Goal: Transaction & Acquisition: Book appointment/travel/reservation

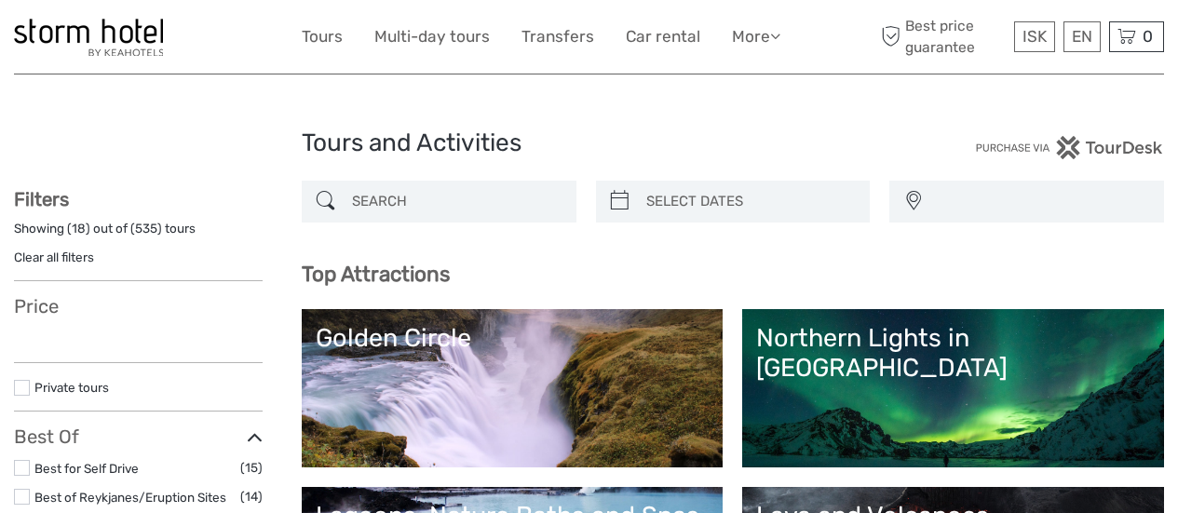
select select
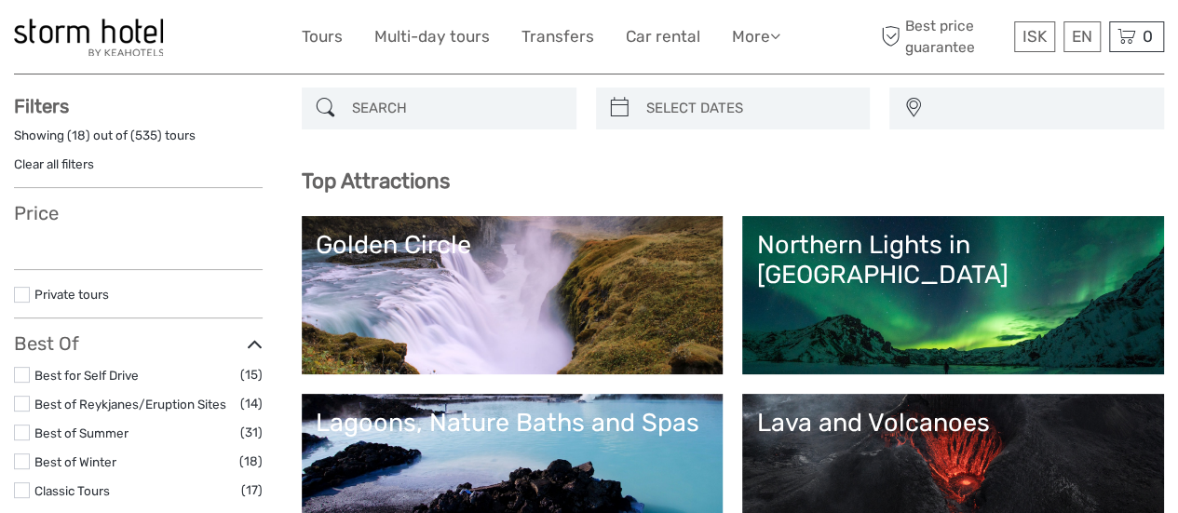
select select
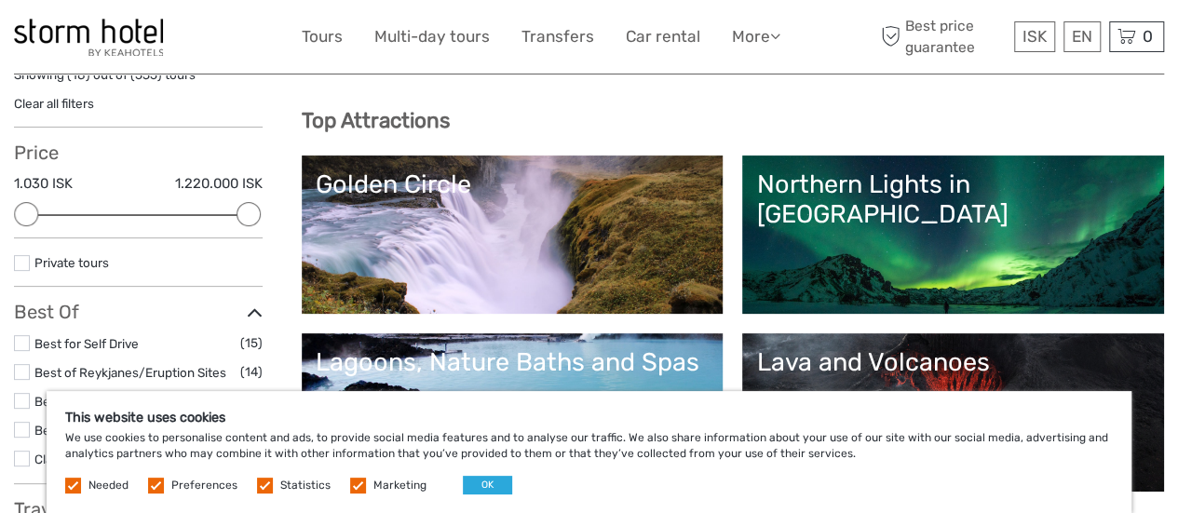
scroll to position [215, 0]
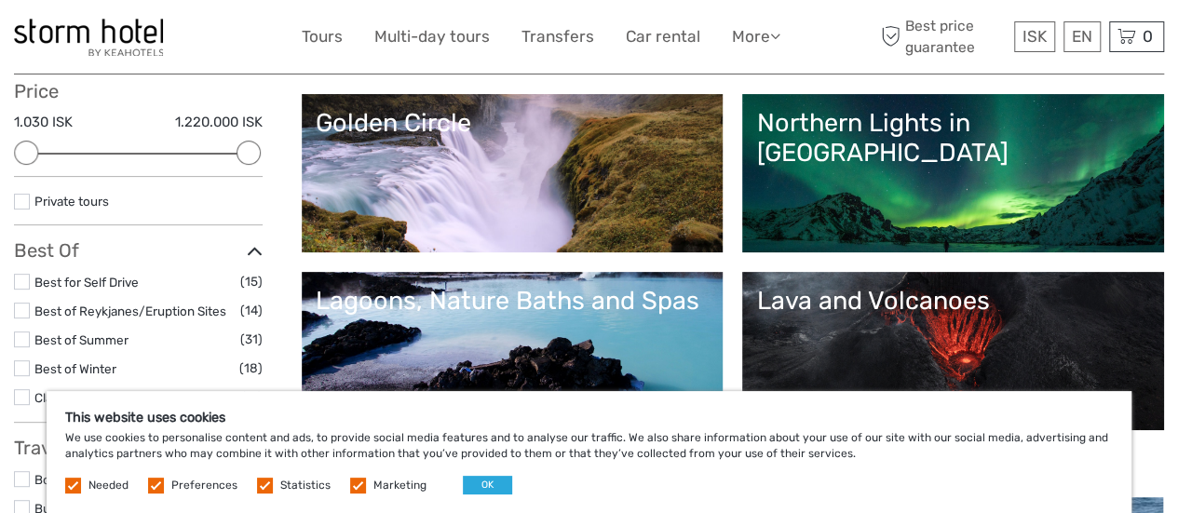
drag, startPoint x: 1184, startPoint y: 61, endPoint x: 1174, endPoint y: 90, distance: 30.6
click at [448, 126] on div "Golden Circle" at bounding box center [513, 123] width 394 height 30
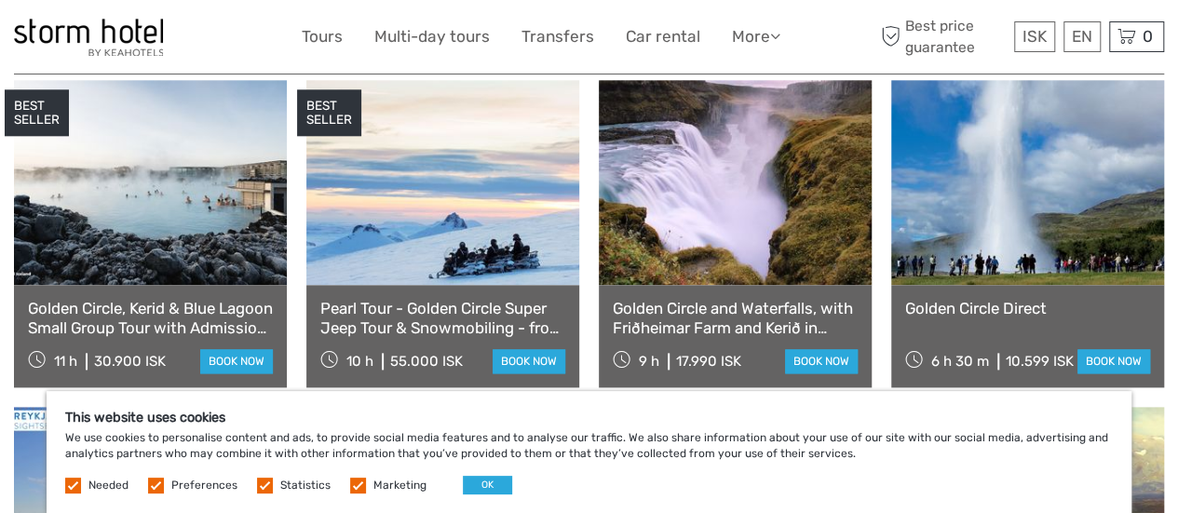
scroll to position [999, 0]
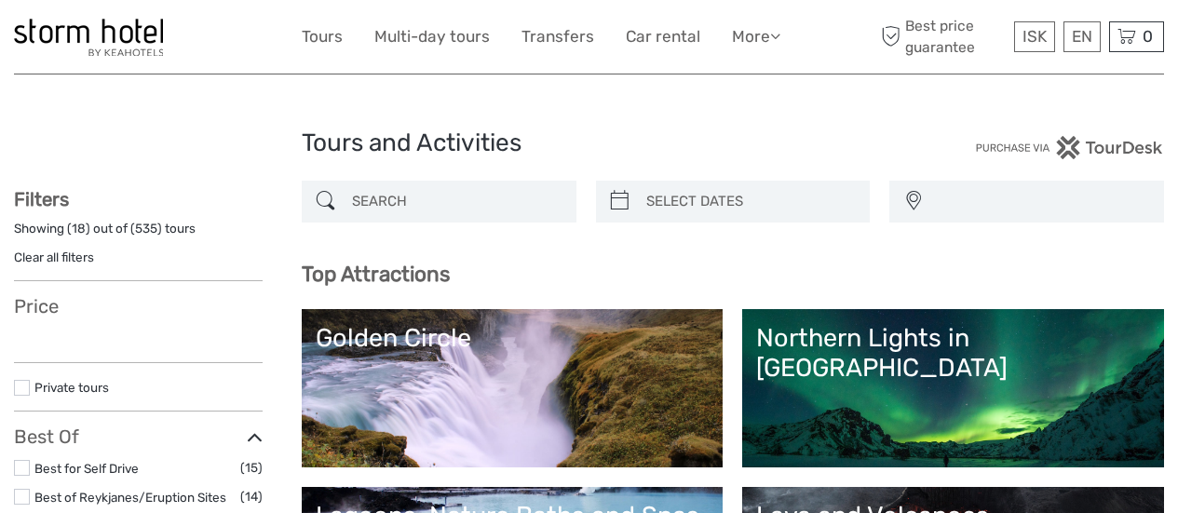
select select
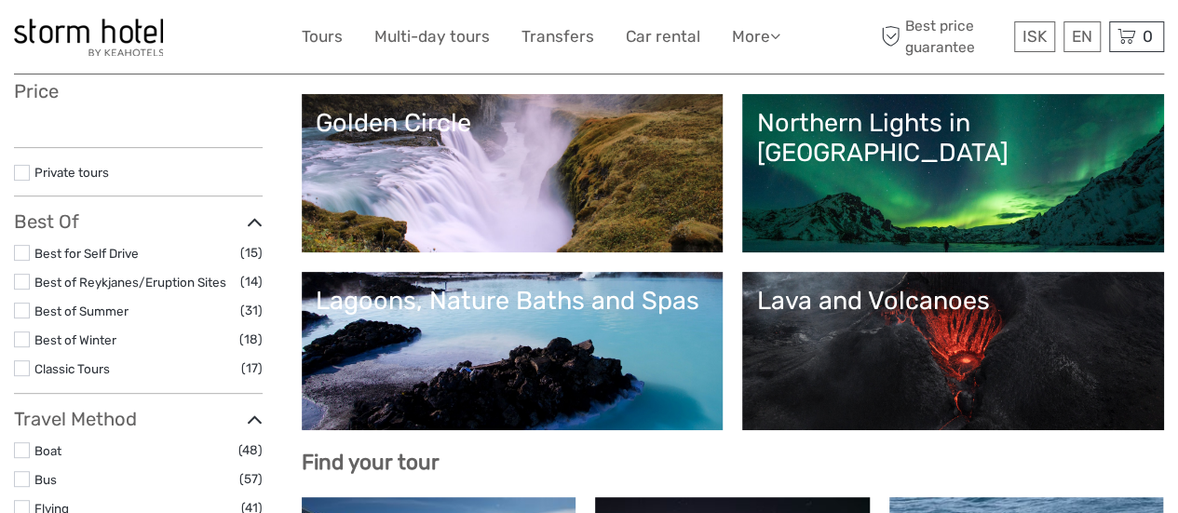
select select
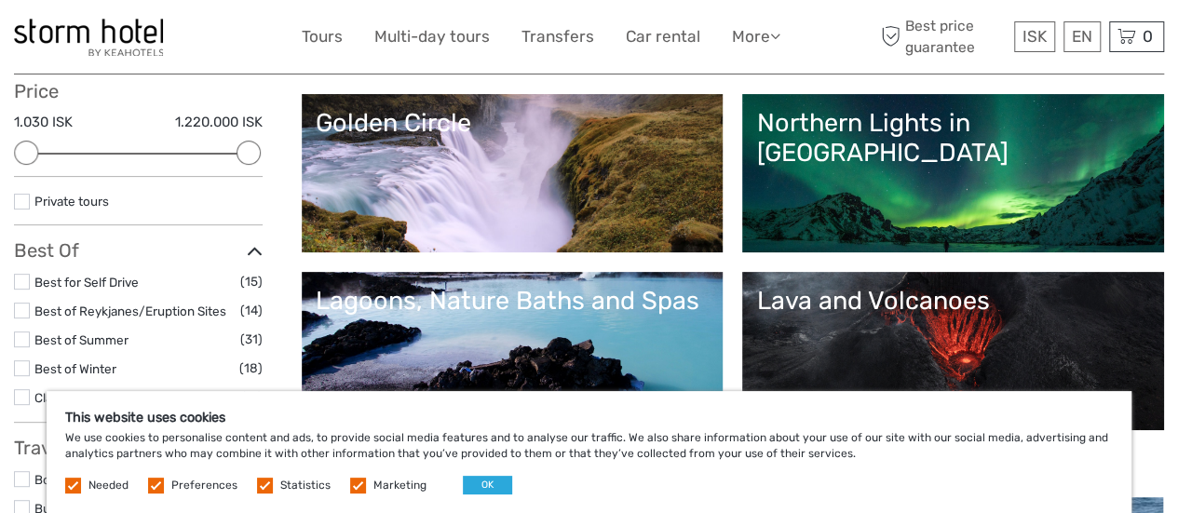
scroll to position [0, 0]
click at [966, 298] on div "Lava and Volcanoes" at bounding box center [953, 301] width 394 height 30
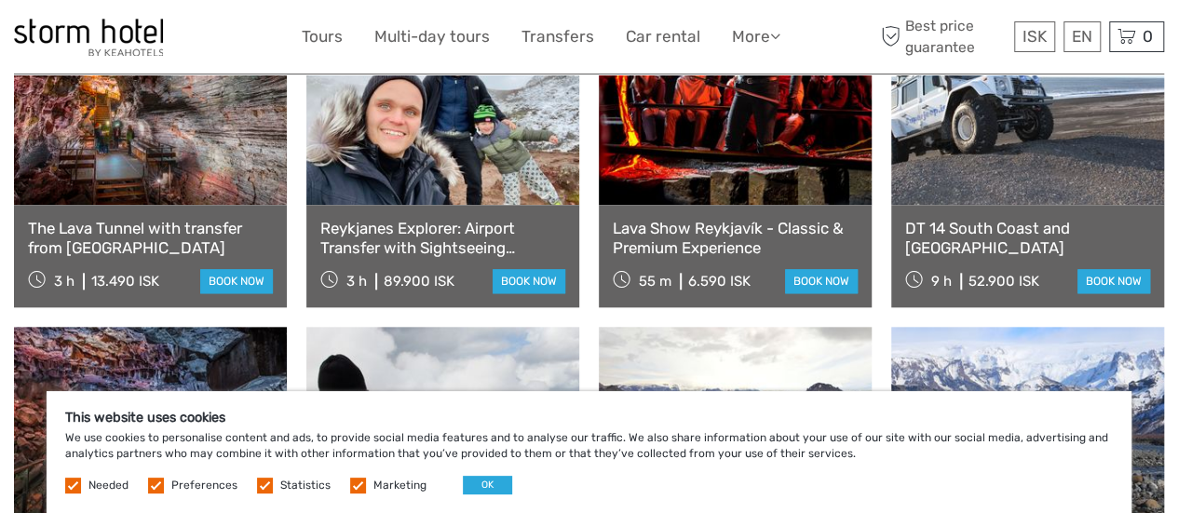
scroll to position [861, 0]
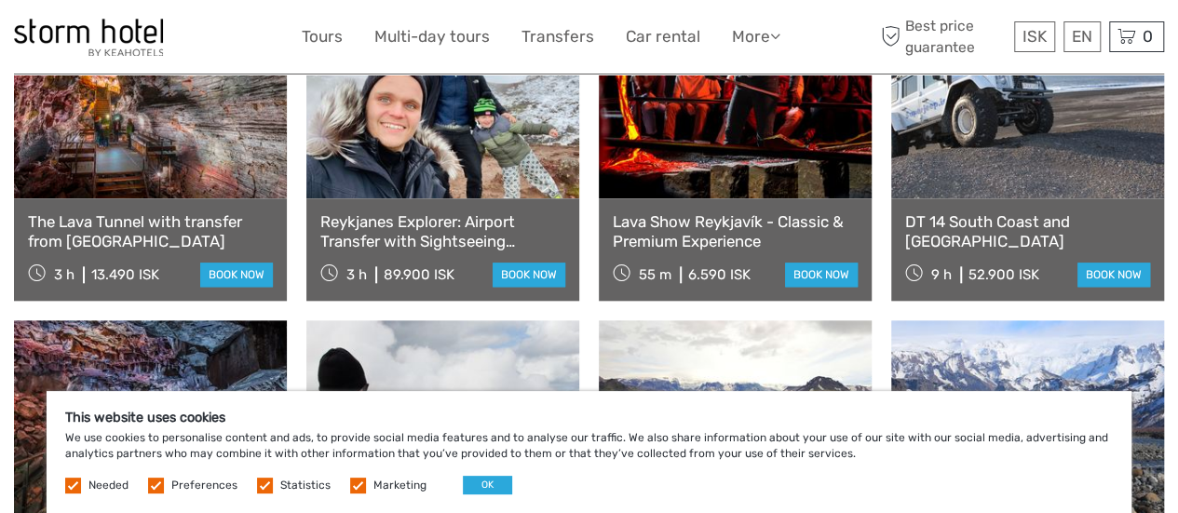
click at [469, 212] on link "Reykjanes Explorer: Airport Transfer with Sightseeing Adventure" at bounding box center [442, 231] width 245 height 38
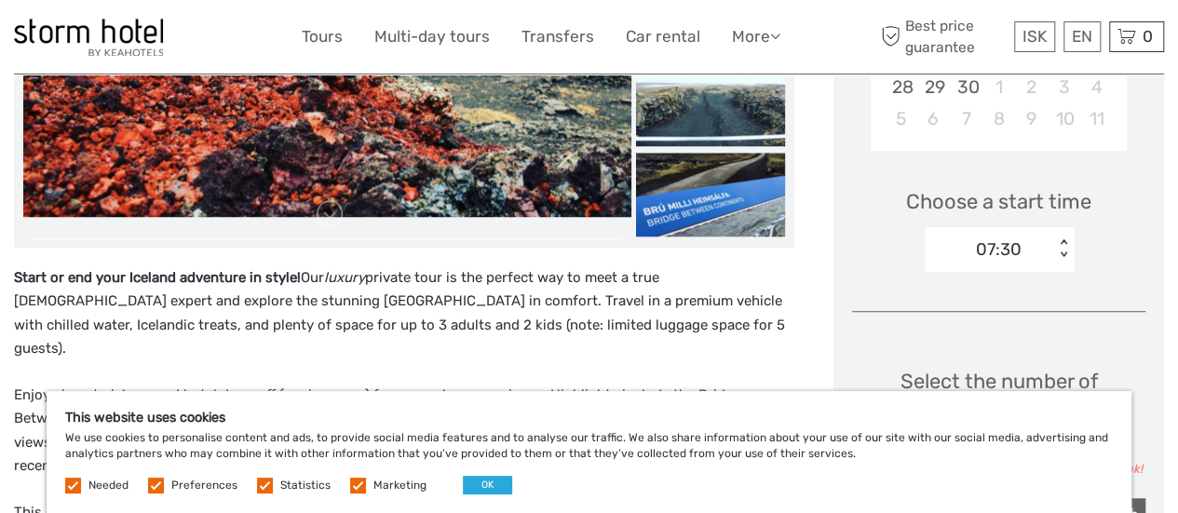
scroll to position [535, 0]
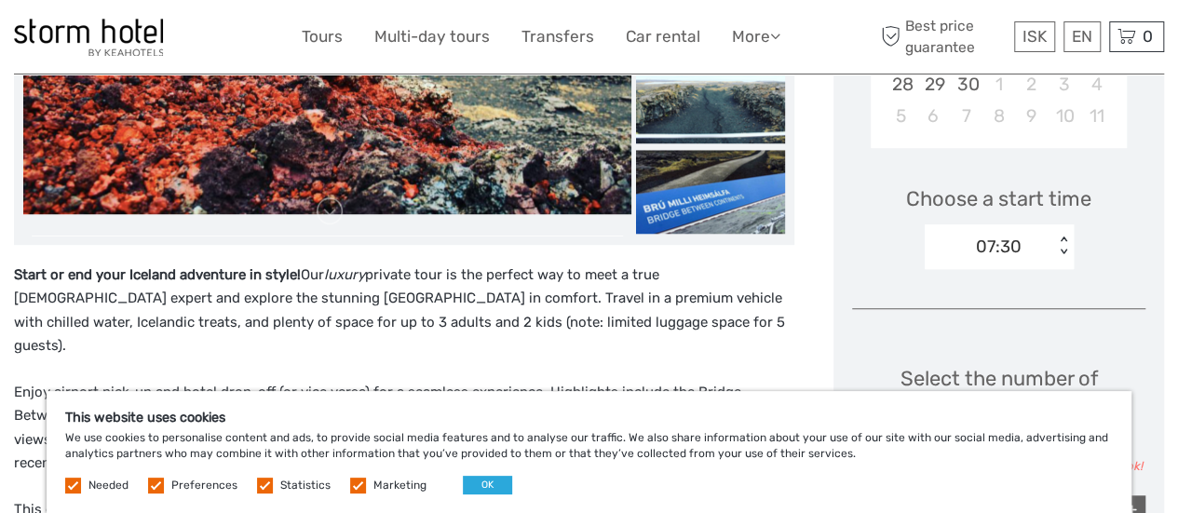
click at [1063, 256] on div "07:30 < >" at bounding box center [999, 246] width 149 height 45
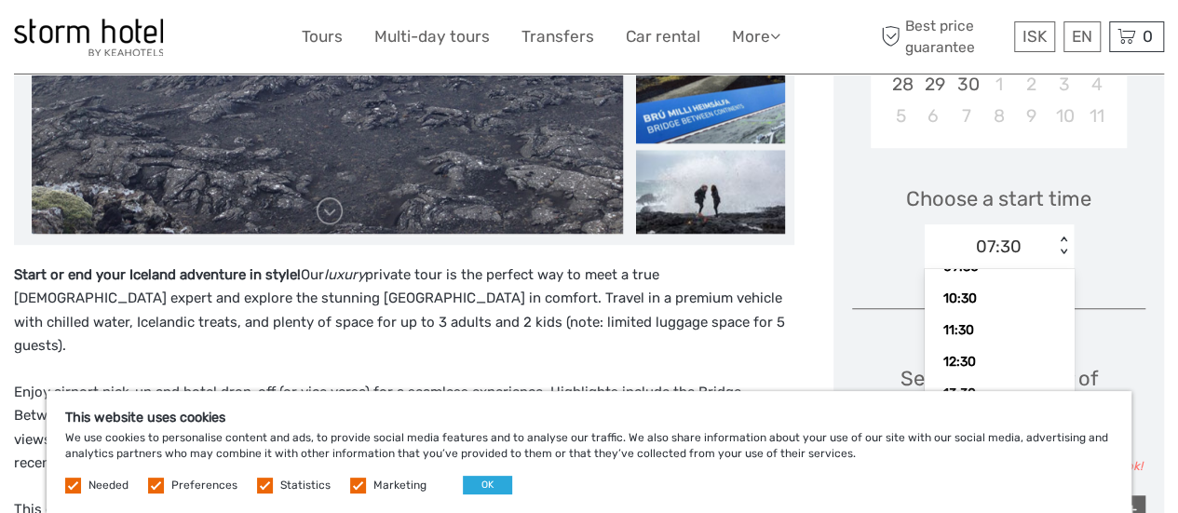
scroll to position [102, 0]
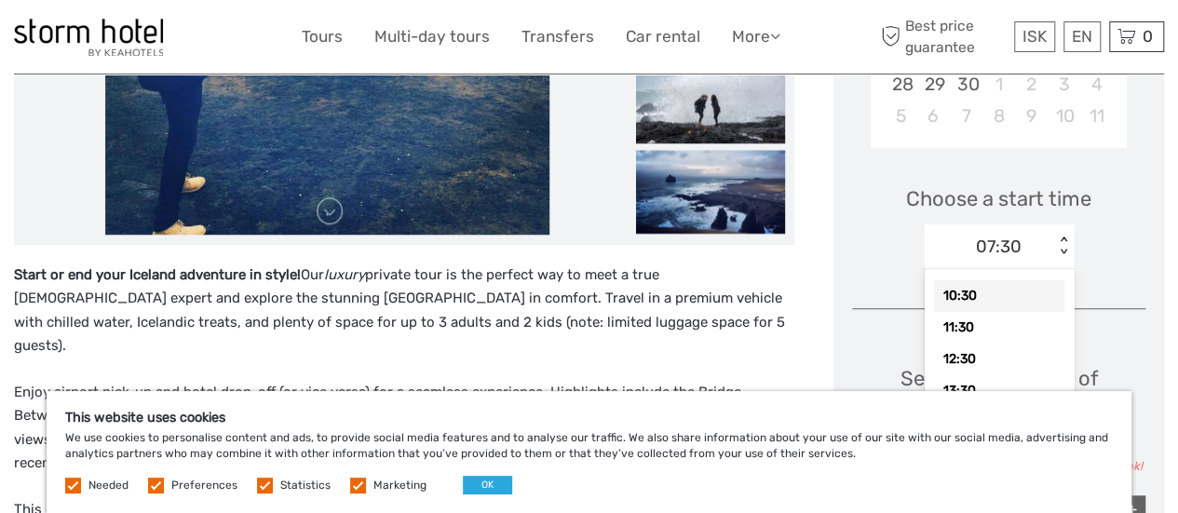
click at [1006, 302] on div "10:30" at bounding box center [999, 296] width 130 height 32
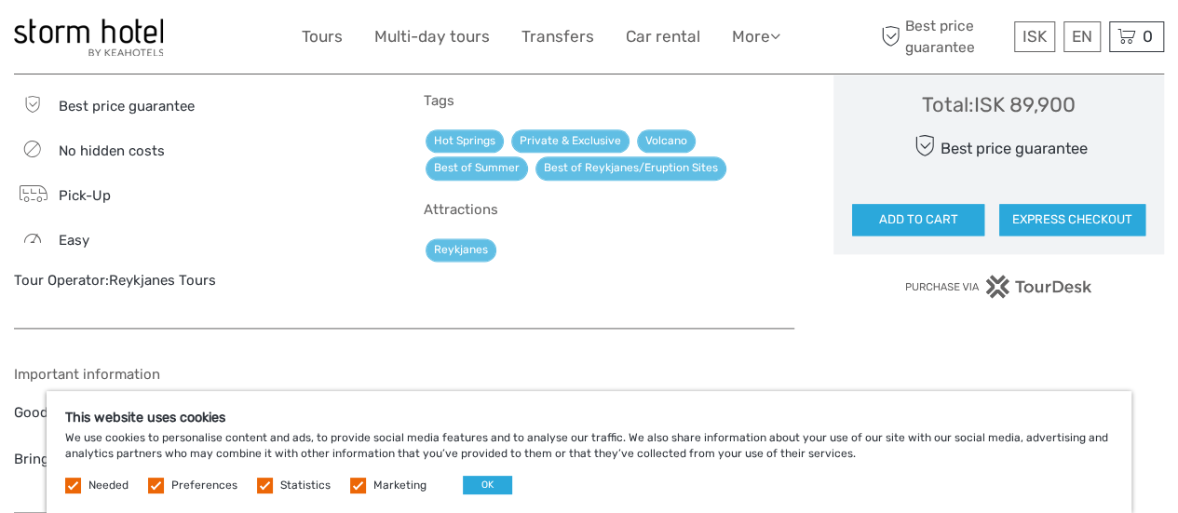
scroll to position [1100, 0]
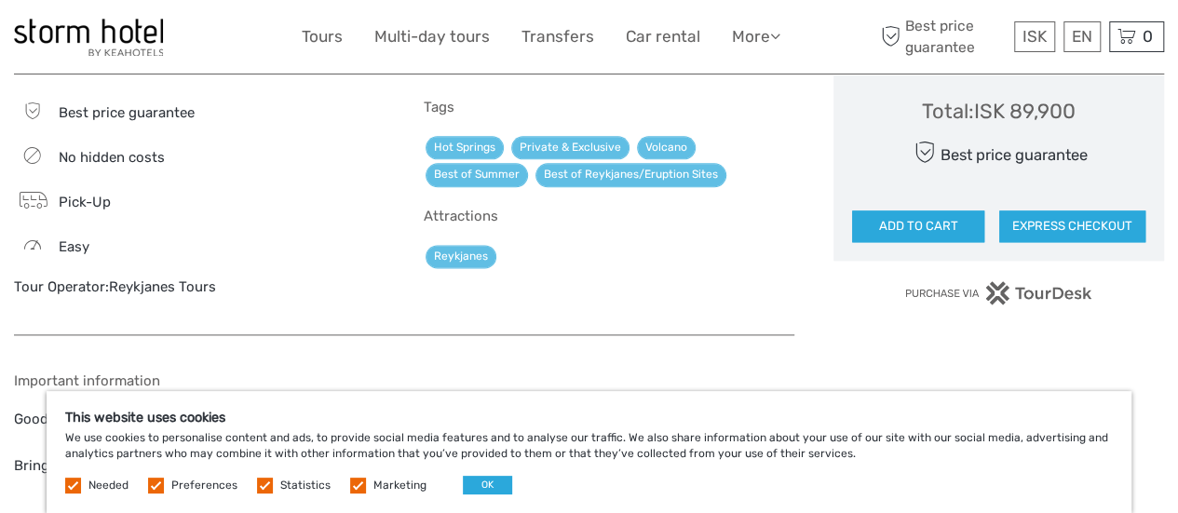
drag, startPoint x: 1183, startPoint y: 241, endPoint x: 756, endPoint y: 258, distance: 426.8
click at [756, 258] on div "Tags Hot Springs Private & Exclusive Volcano Best of Summer Best of Reykjanes/E…" at bounding box center [609, 207] width 371 height 217
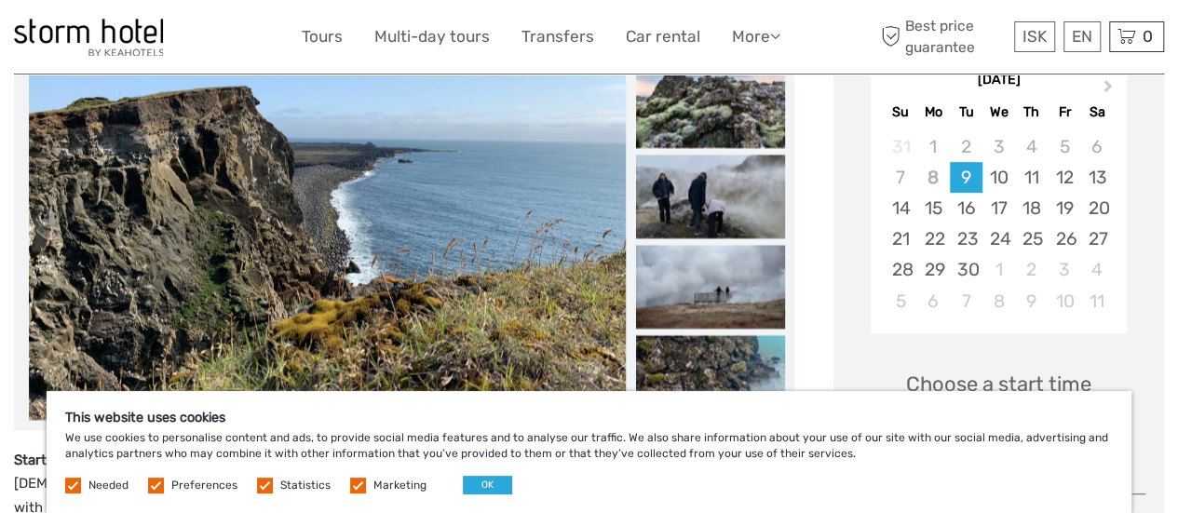
scroll to position [0, 0]
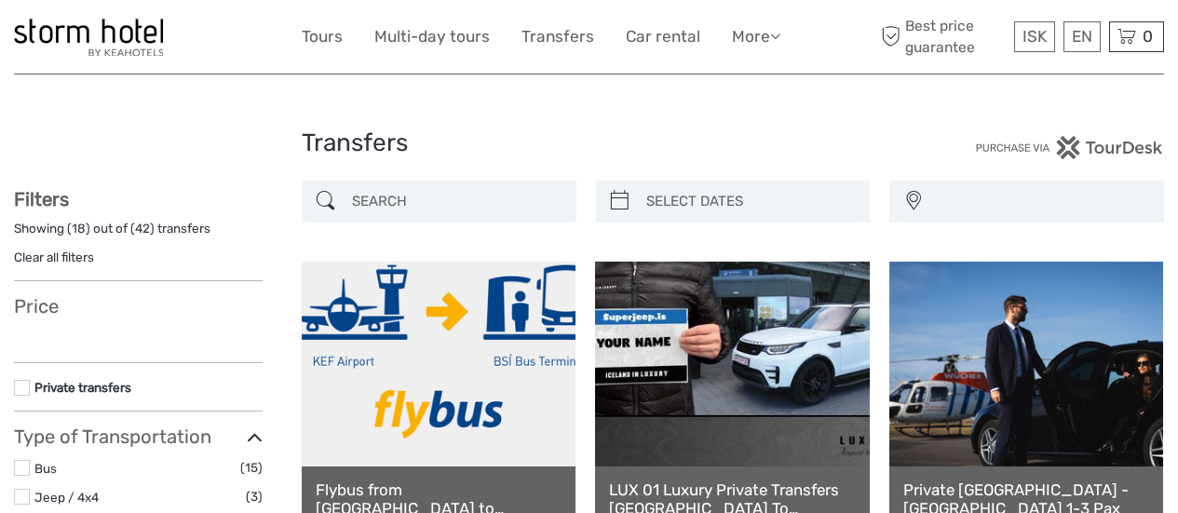
select select
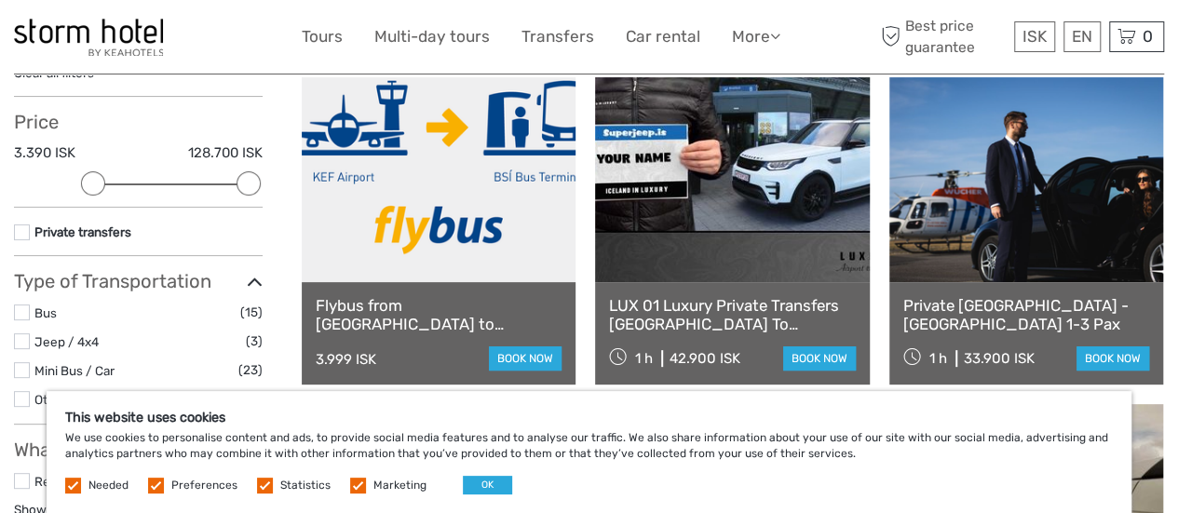
scroll to position [192, 0]
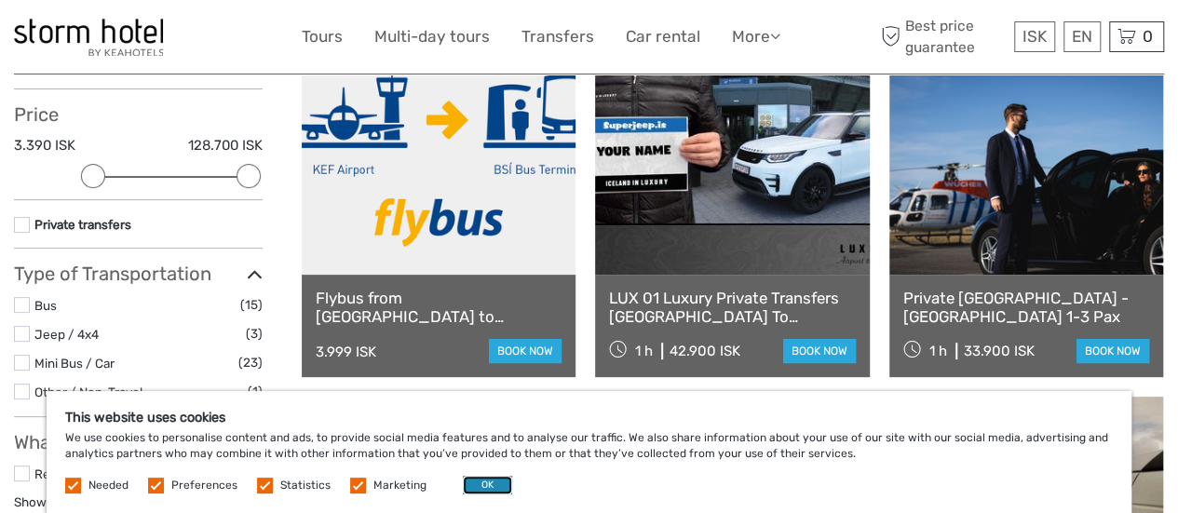
click at [489, 481] on button "OK" at bounding box center [487, 485] width 49 height 19
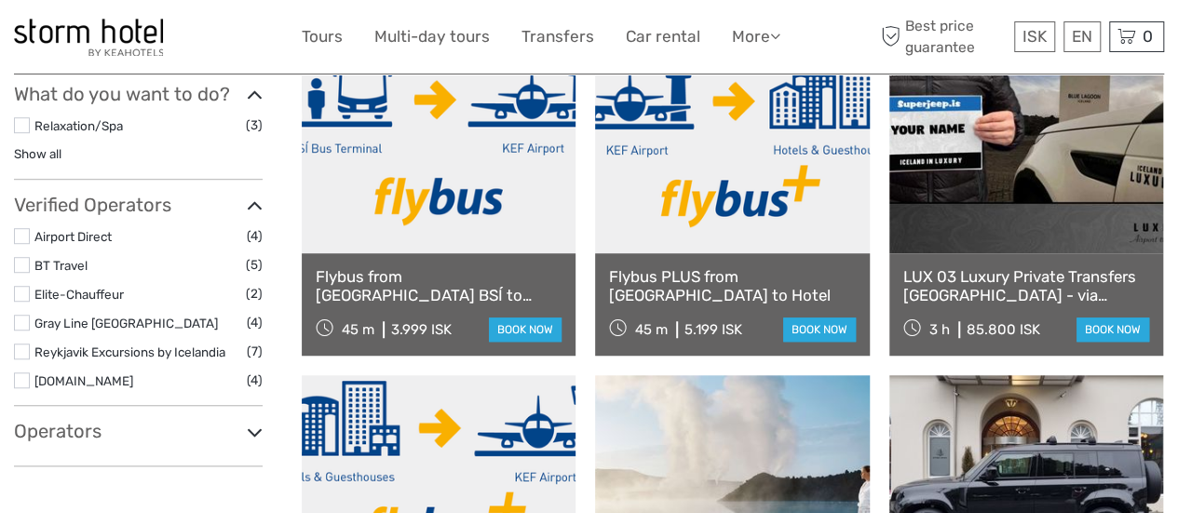
scroll to position [525, 0]
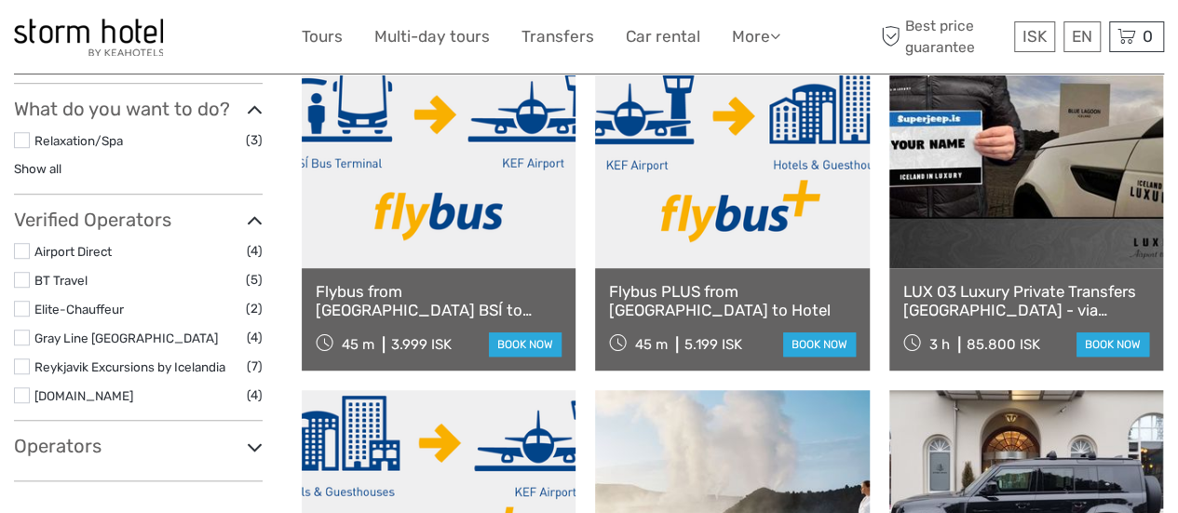
click at [482, 291] on link "Flybus from Reykjavik BSÍ to Keflavik Airport" at bounding box center [439, 301] width 246 height 38
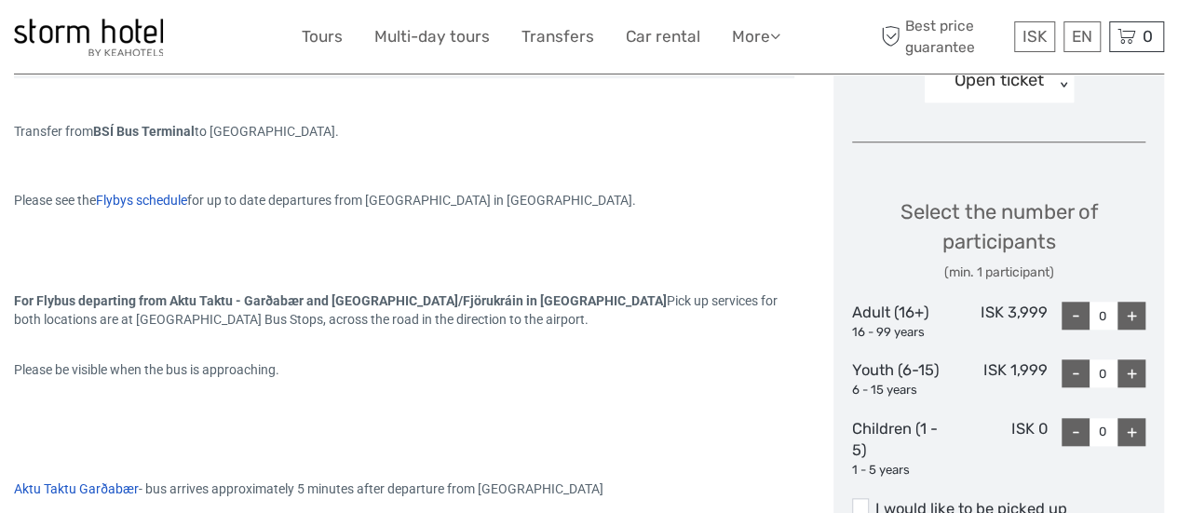
scroll to position [691, 0]
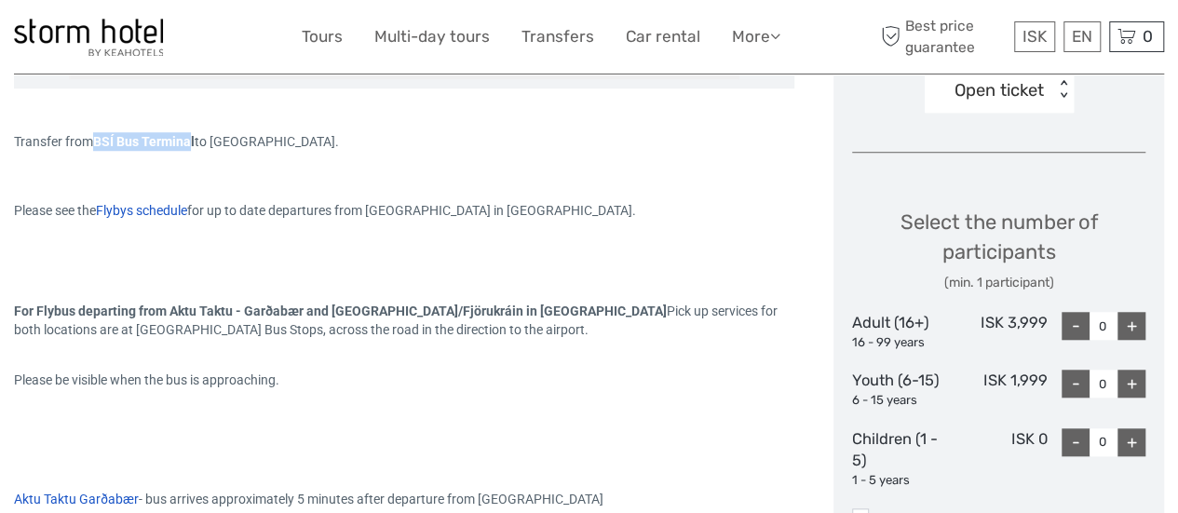
drag, startPoint x: 97, startPoint y: 140, endPoint x: 195, endPoint y: 141, distance: 97.8
click at [195, 141] on span "BSÍ Bus Terminal" at bounding box center [144, 141] width 102 height 15
drag, startPoint x: 197, startPoint y: 140, endPoint x: 95, endPoint y: 131, distance: 102.8
click at [95, 132] on div "Transfer from BSÍ Bus Terminal to KEF Airport." at bounding box center [404, 141] width 780 height 19
copy span "BSÍ Bus Terminal"
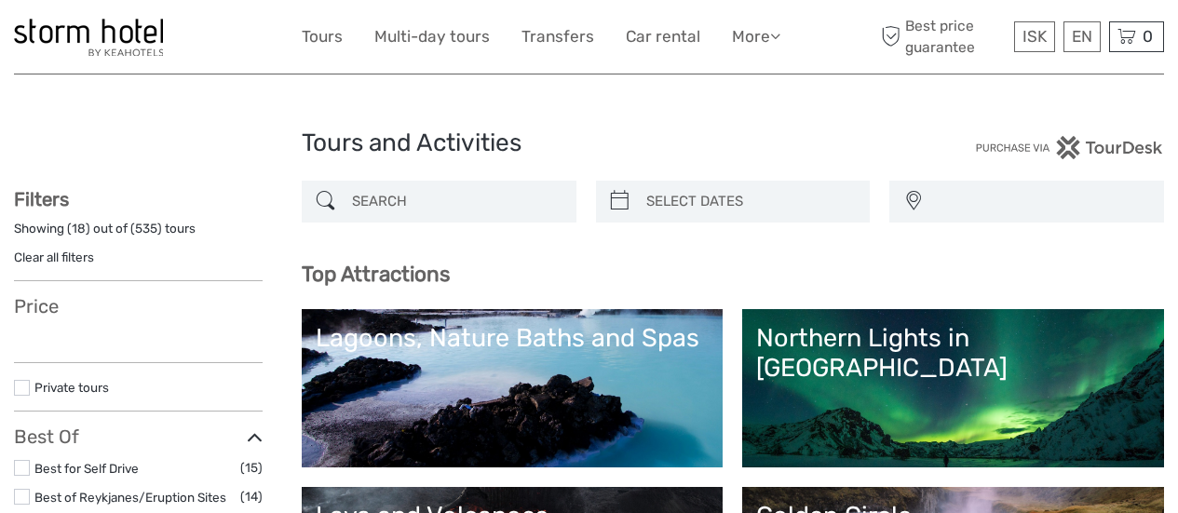
select select
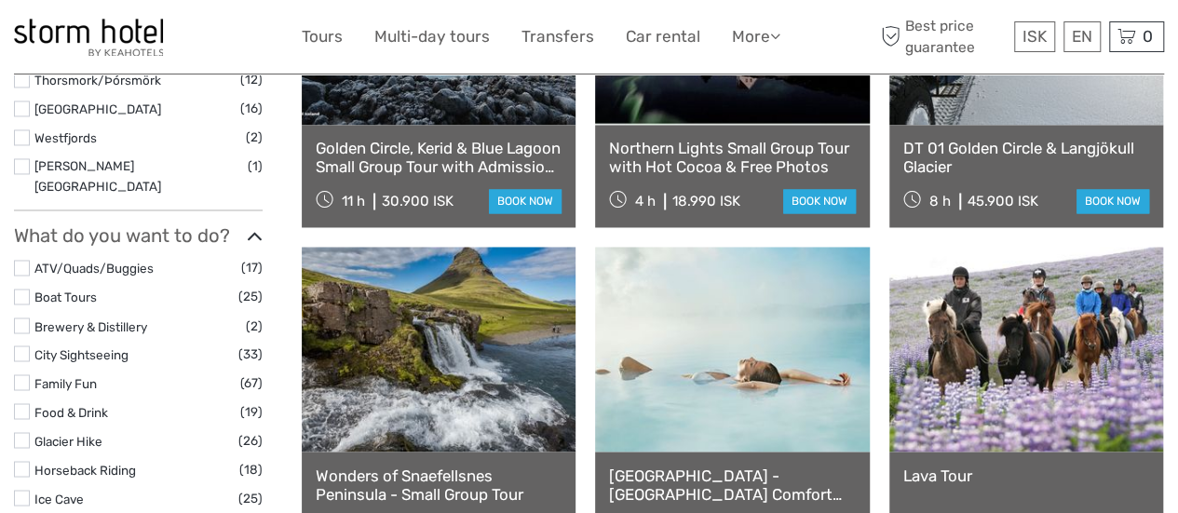
scroll to position [1561, 0]
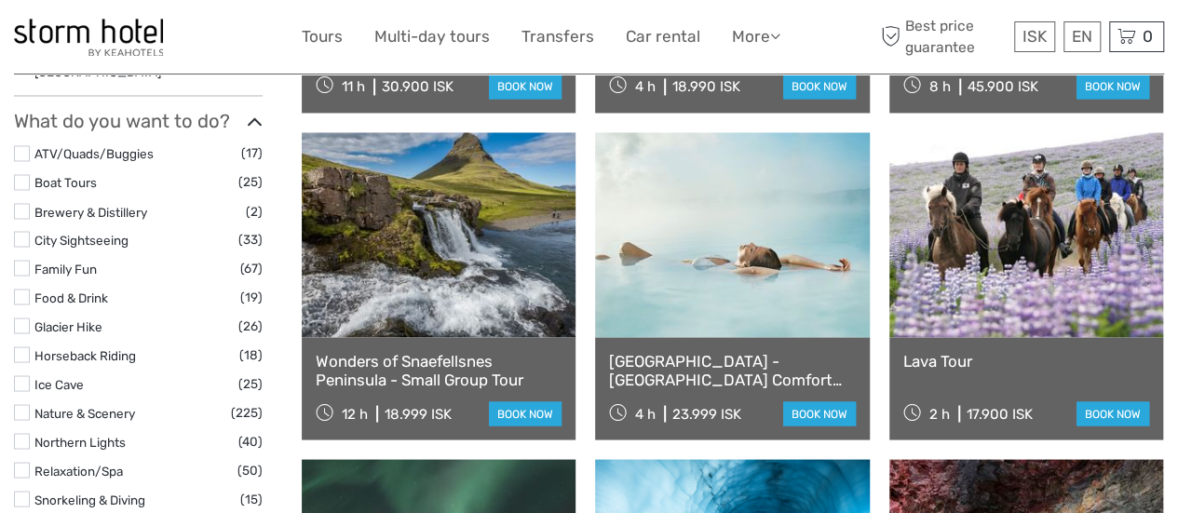
click at [778, 355] on link "[GEOGRAPHIC_DATA] - [GEOGRAPHIC_DATA] Comfort including admission" at bounding box center [732, 370] width 246 height 38
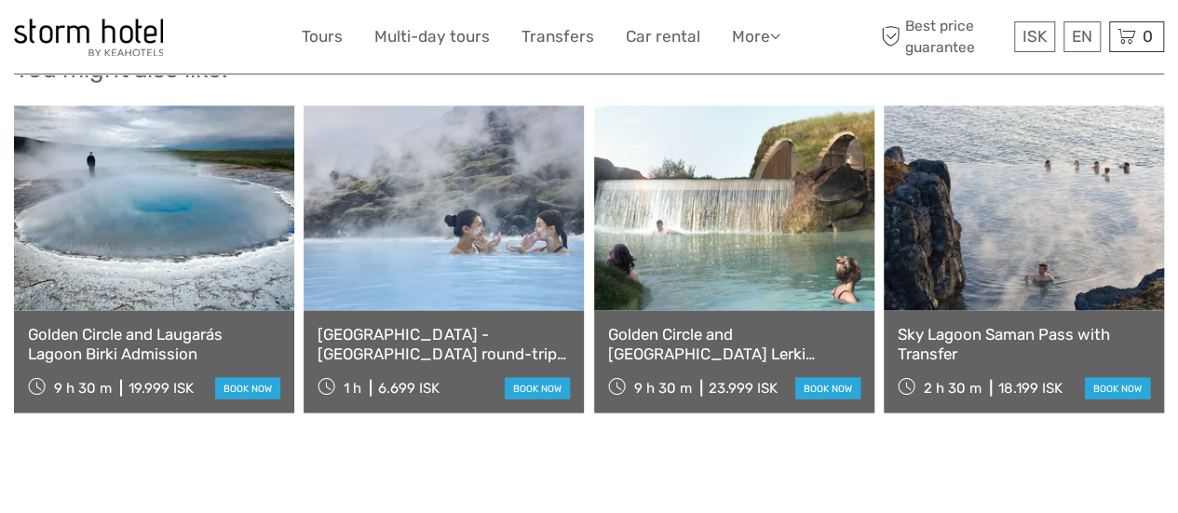
scroll to position [1895, 0]
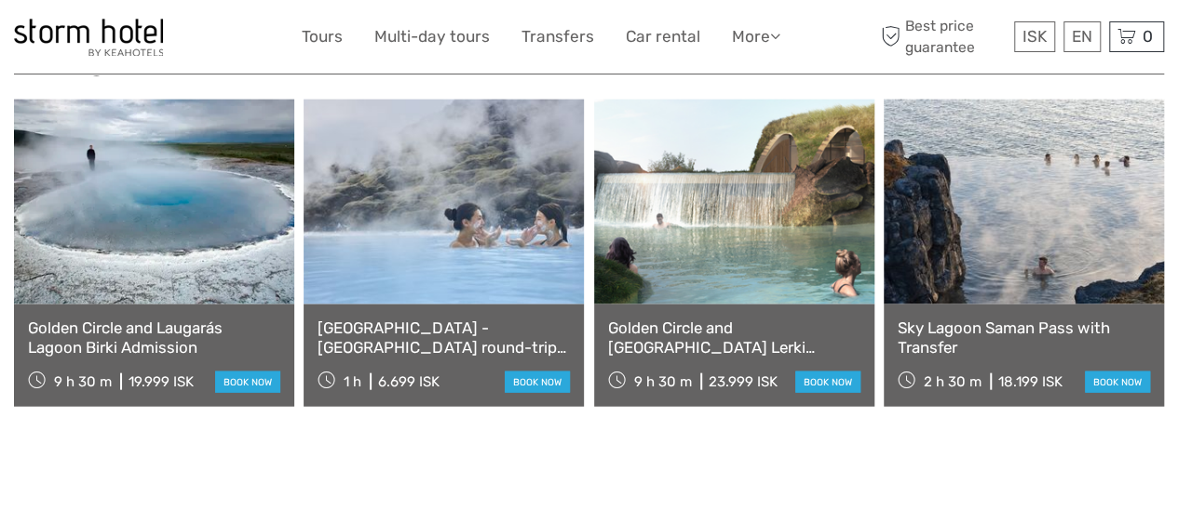
click at [486, 325] on link "[GEOGRAPHIC_DATA] - [GEOGRAPHIC_DATA] round-trip transfer" at bounding box center [444, 337] width 252 height 38
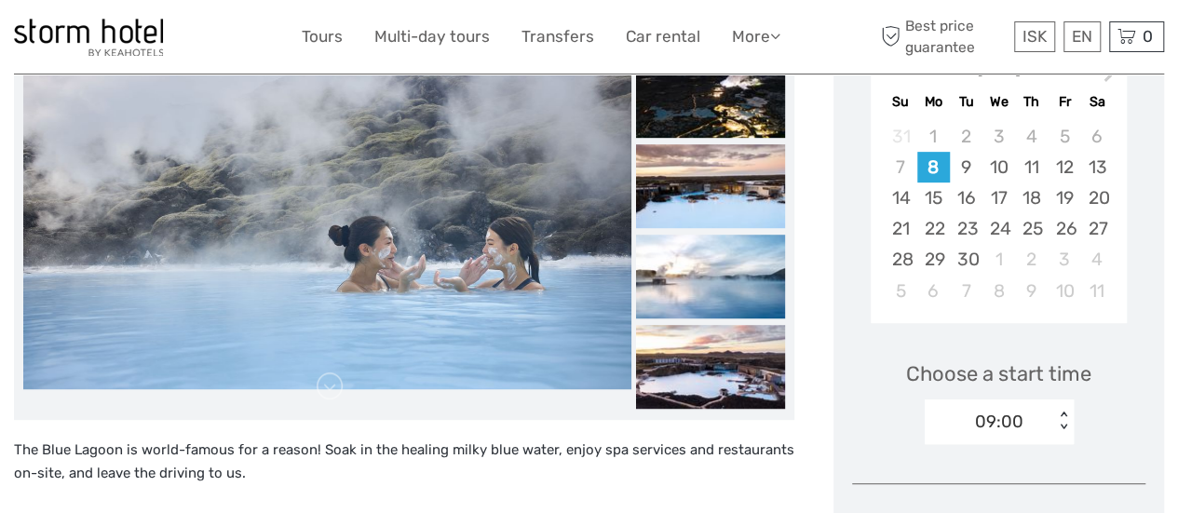
scroll to position [356, 0]
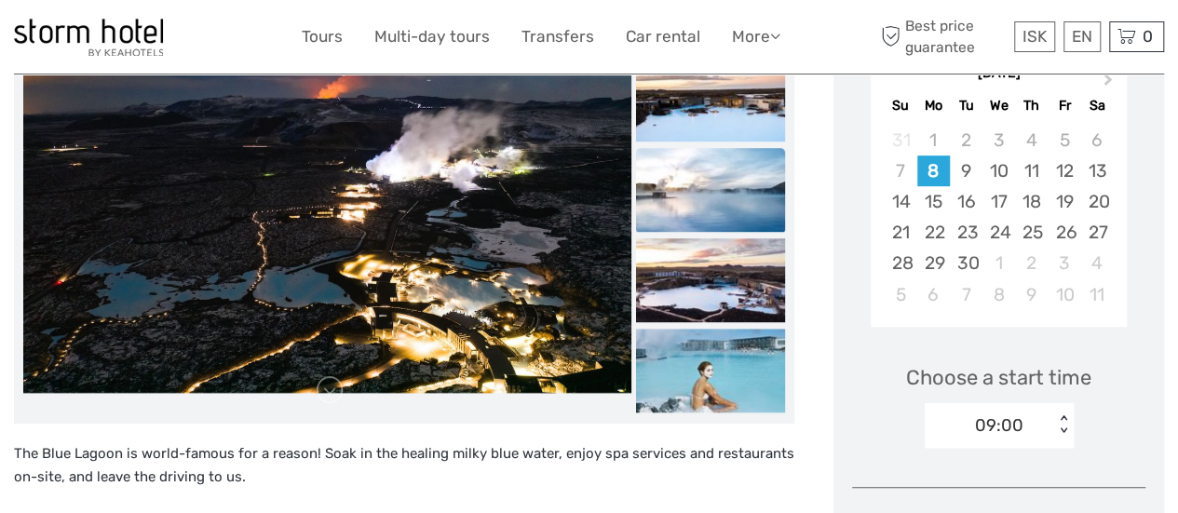
click at [702, 164] on img at bounding box center [710, 190] width 149 height 84
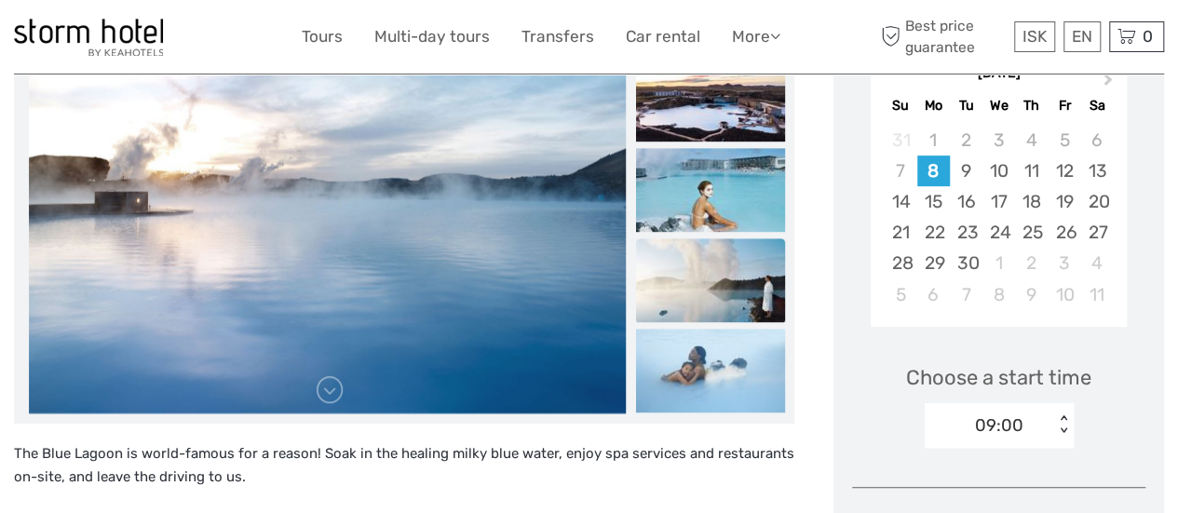
click at [704, 261] on img at bounding box center [710, 280] width 149 height 84
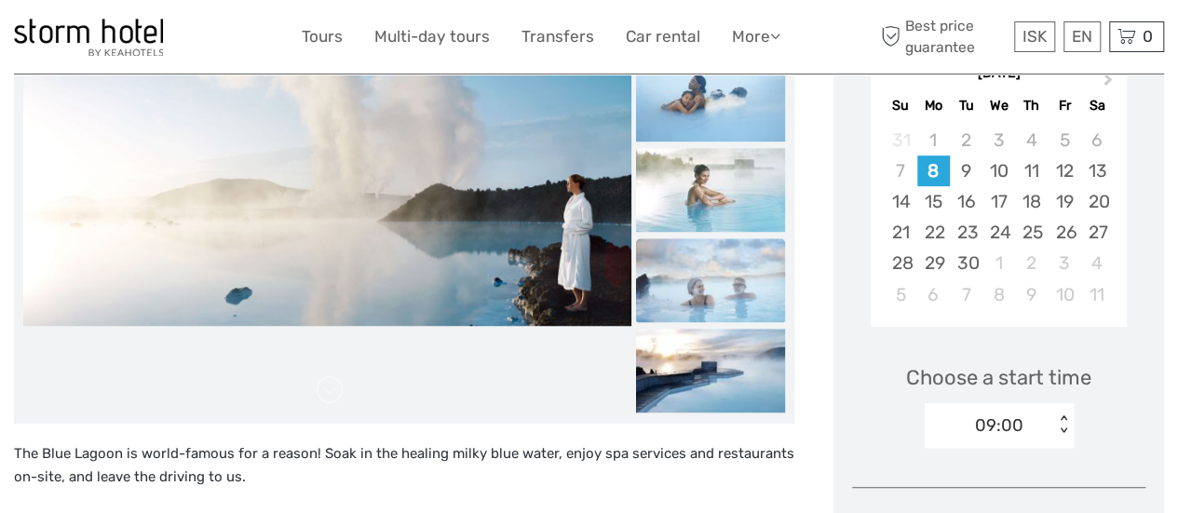
click at [707, 301] on img at bounding box center [710, 280] width 149 height 84
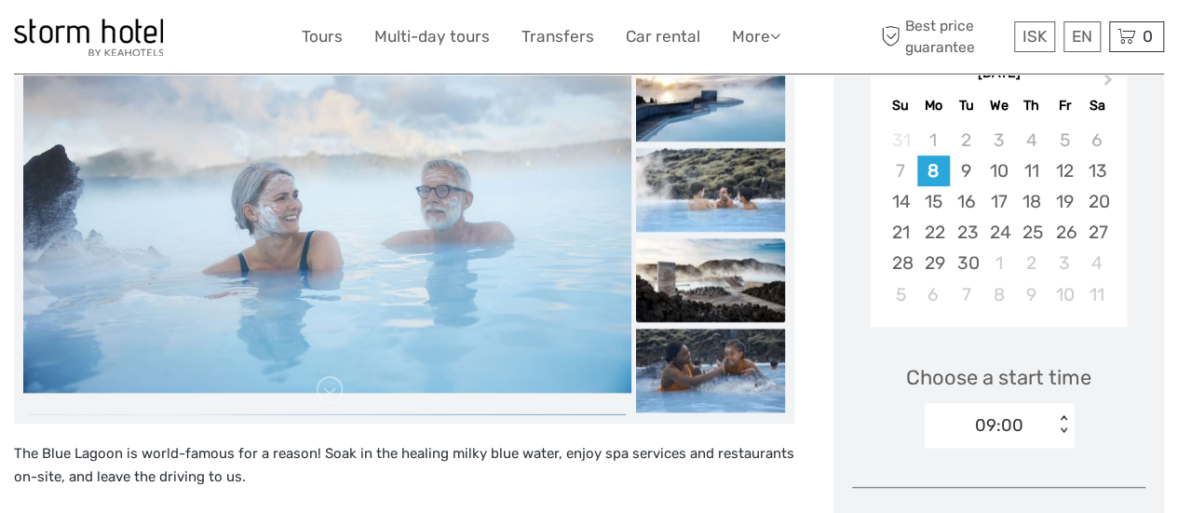
click at [709, 273] on img at bounding box center [710, 280] width 149 height 84
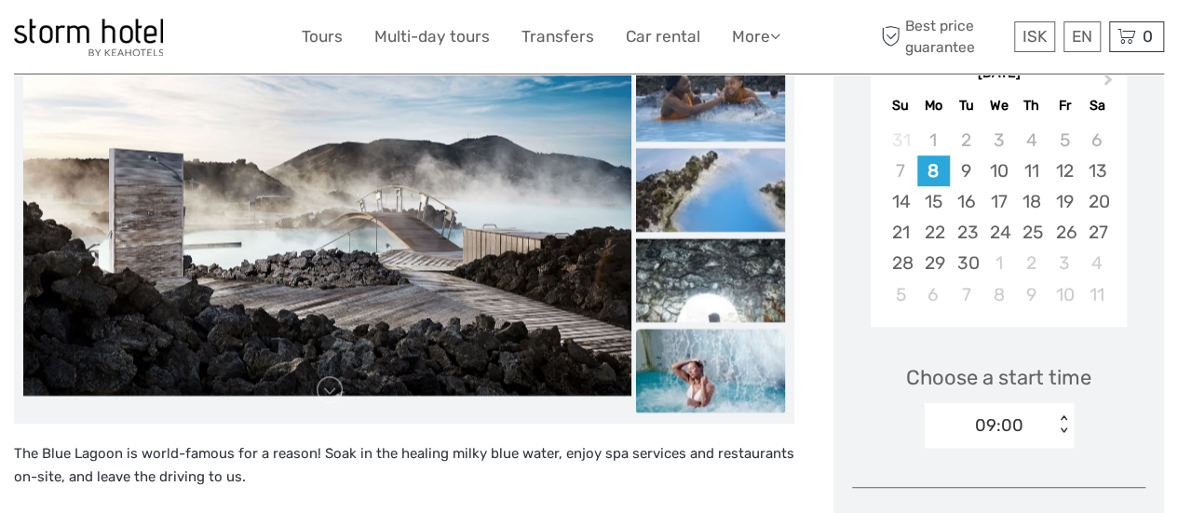
click at [709, 351] on img at bounding box center [710, 371] width 149 height 84
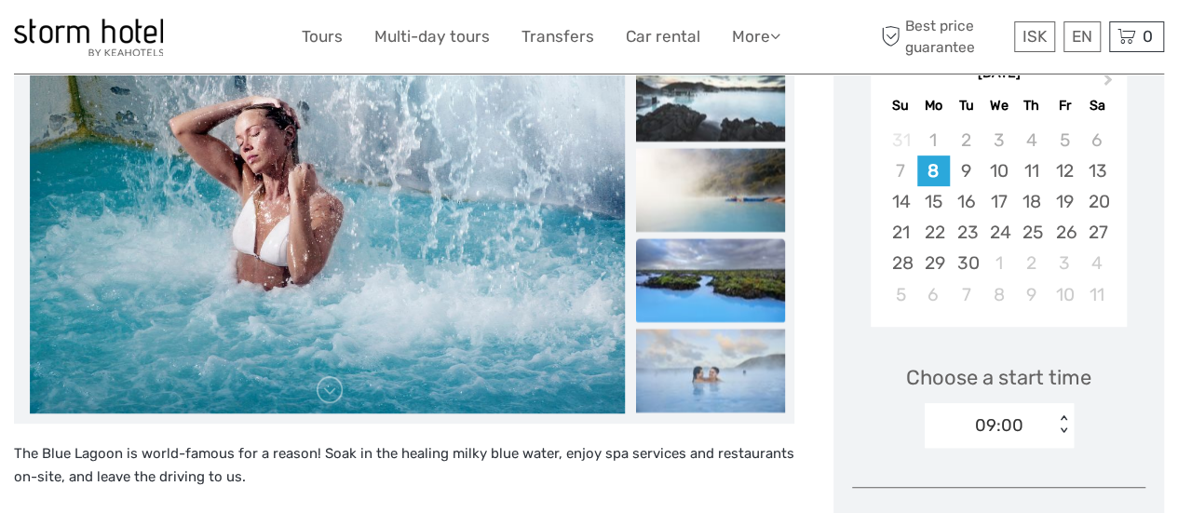
click at [728, 288] on img at bounding box center [710, 280] width 149 height 84
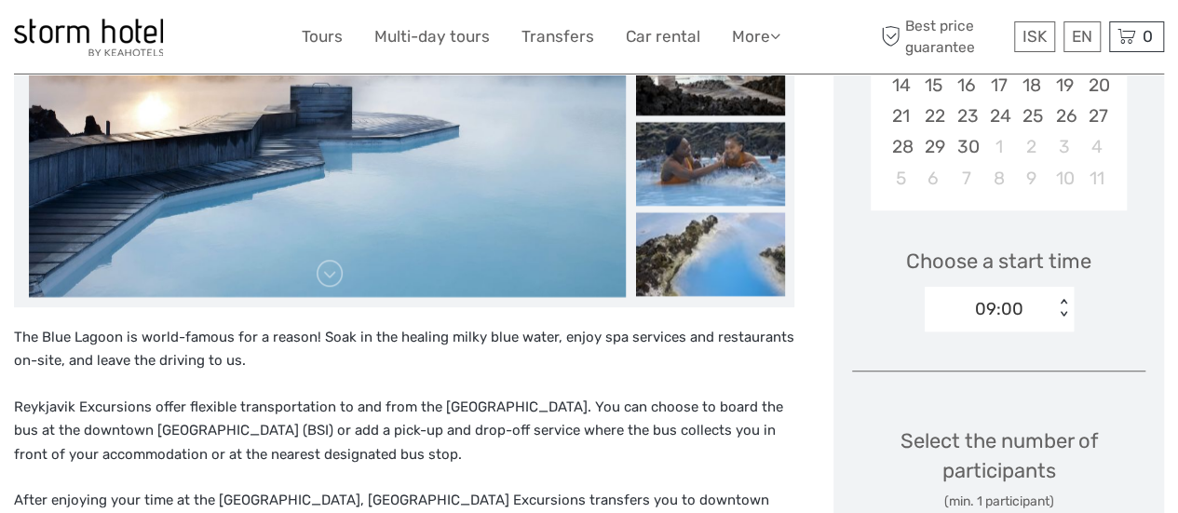
scroll to position [480, 0]
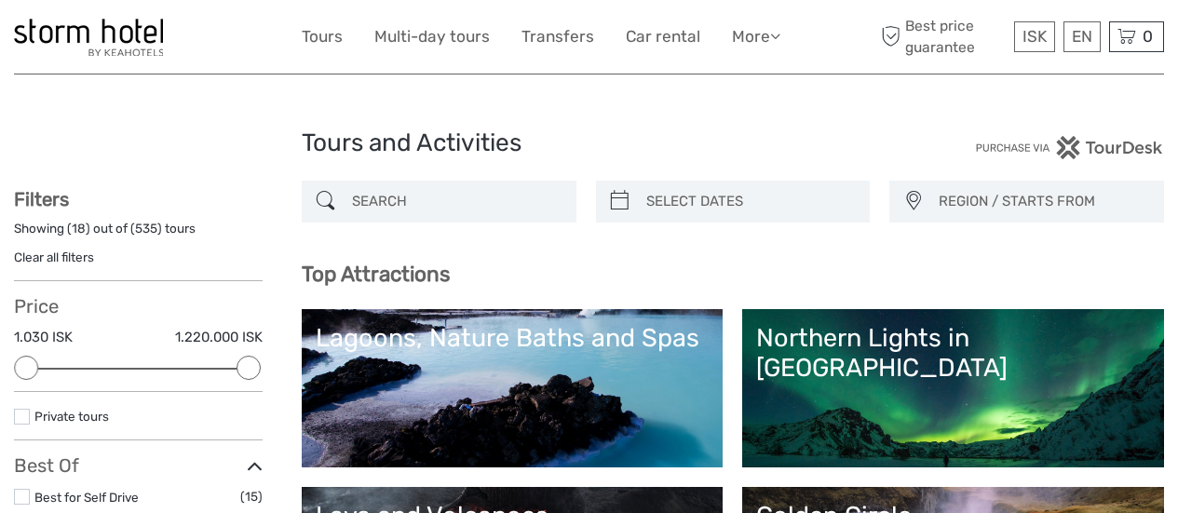
select select
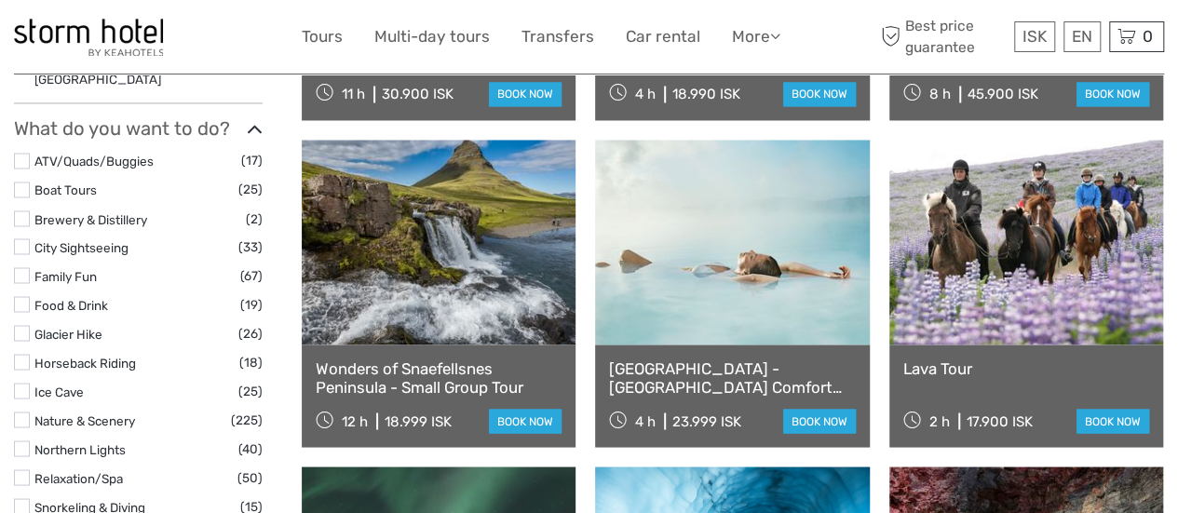
scroll to position [1559, 0]
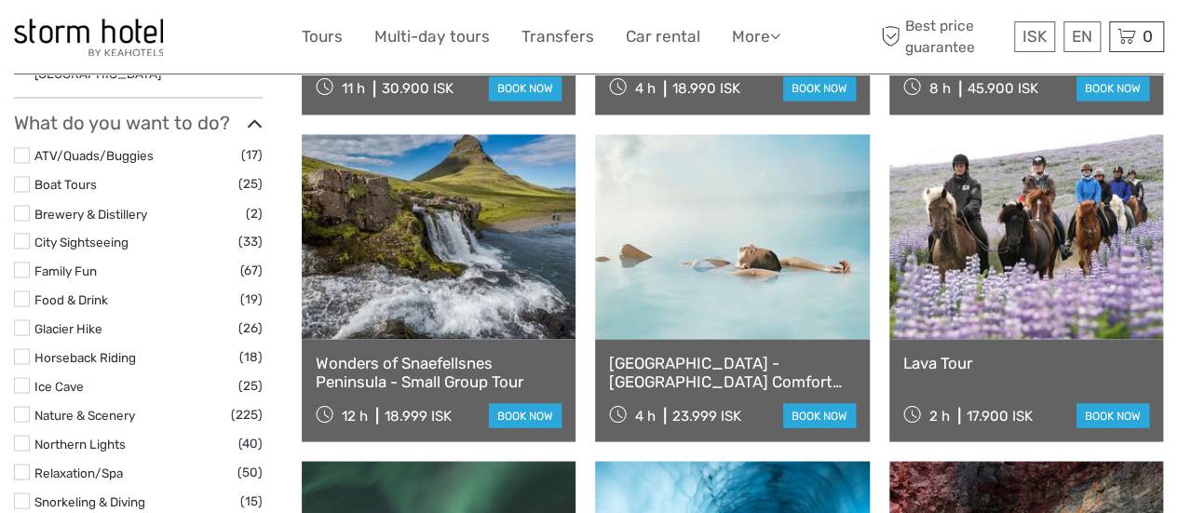
click at [955, 359] on link "Lava Tour" at bounding box center [1026, 362] width 246 height 19
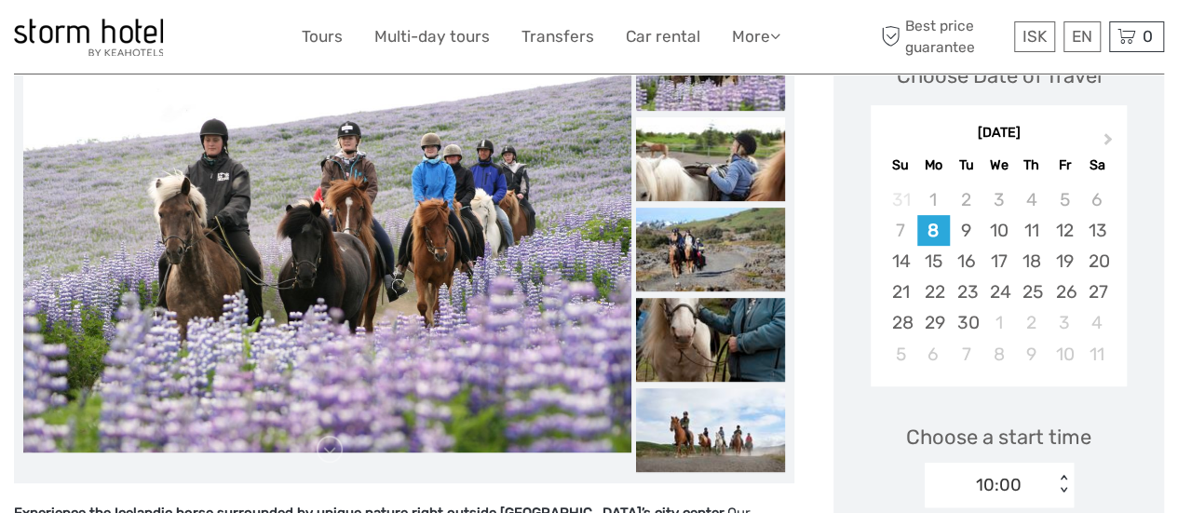
scroll to position [745, 0]
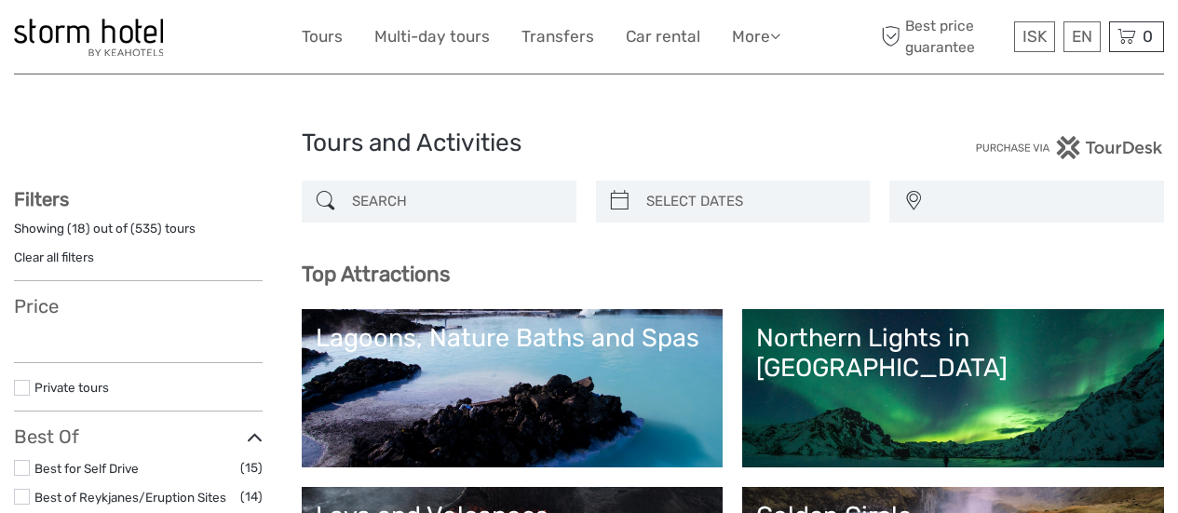
select select
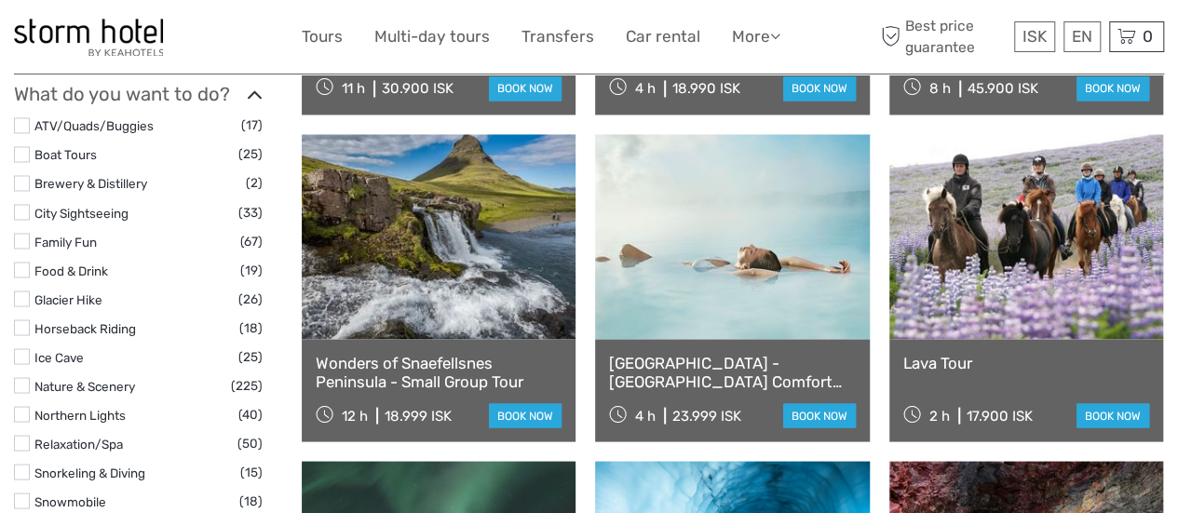
scroll to position [1559, 0]
select select
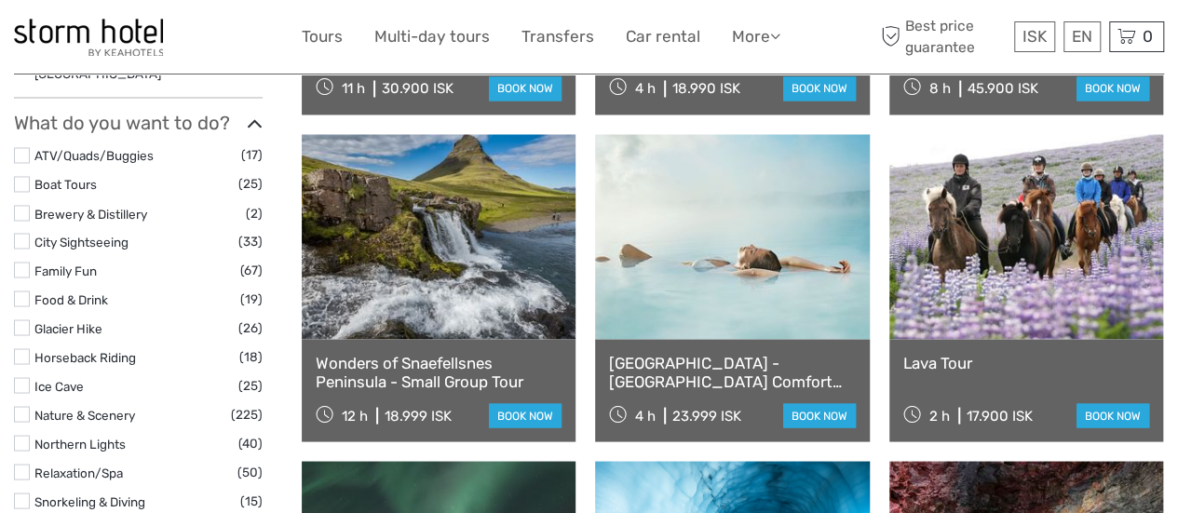
scroll to position [0, 0]
click at [684, 373] on link "[GEOGRAPHIC_DATA] - [GEOGRAPHIC_DATA] Comfort including admission" at bounding box center [732, 372] width 246 height 38
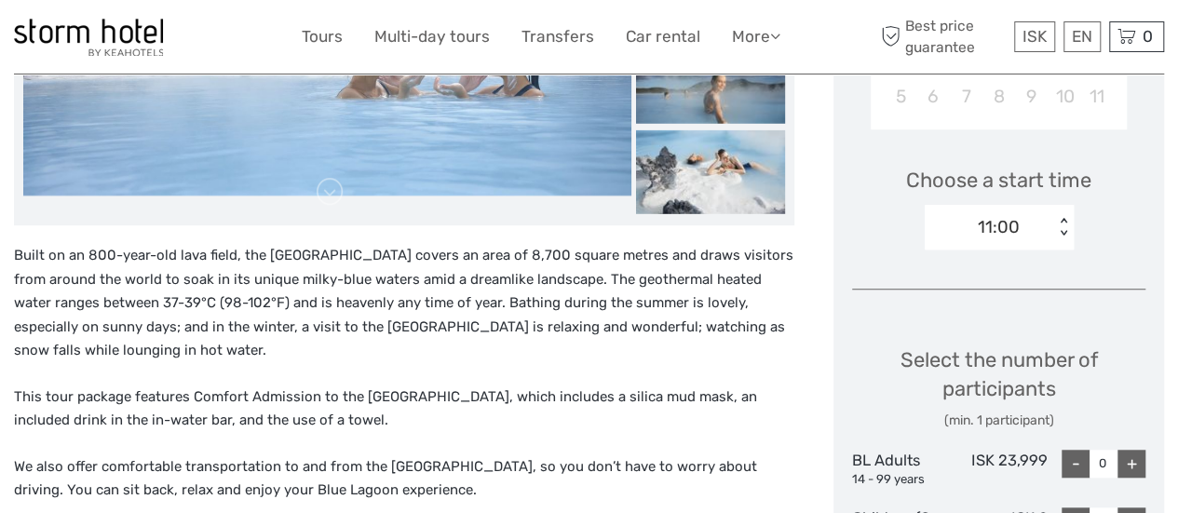
scroll to position [583, 0]
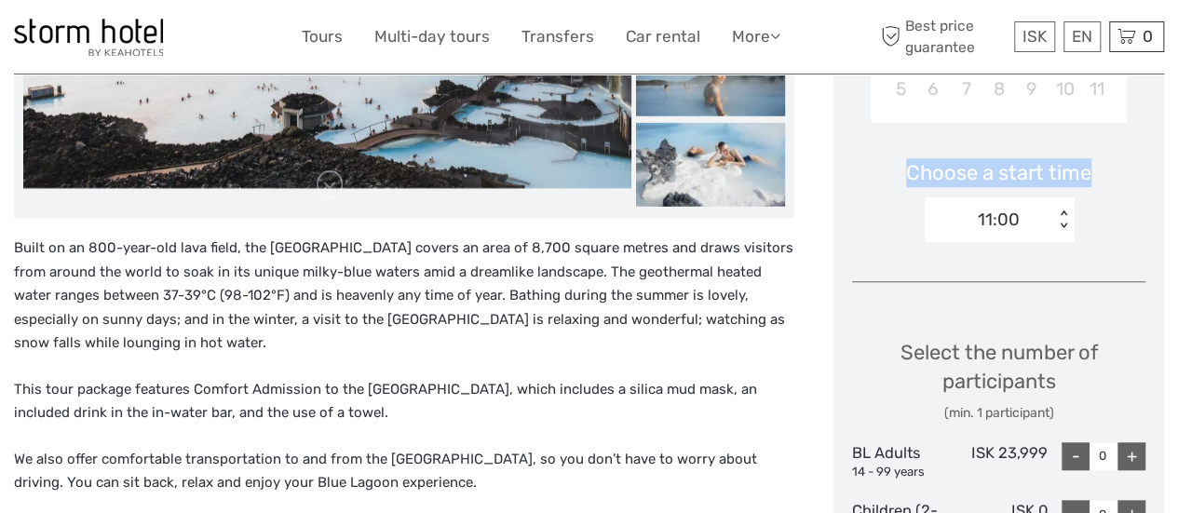
drag, startPoint x: 1171, startPoint y: 172, endPoint x: 1179, endPoint y: 92, distance: 80.5
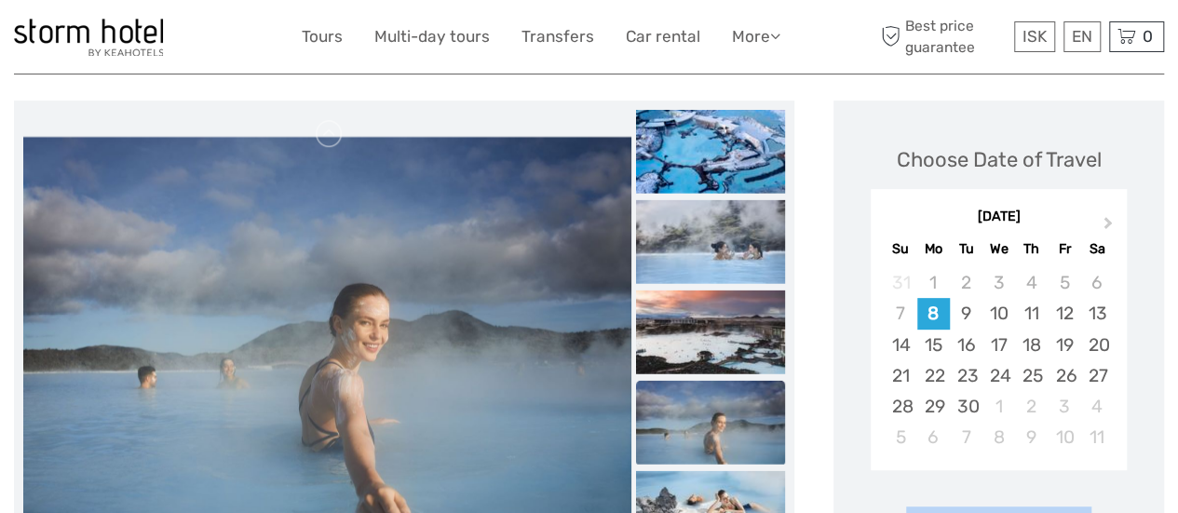
scroll to position [184, 0]
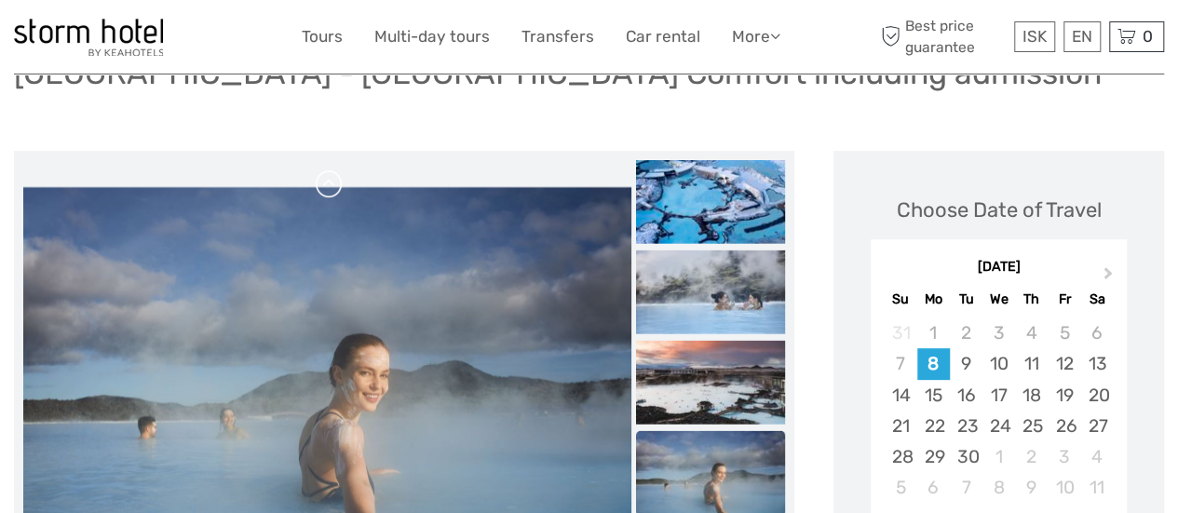
click at [329, 190] on link at bounding box center [330, 184] width 30 height 30
